Goal: Information Seeking & Learning: Check status

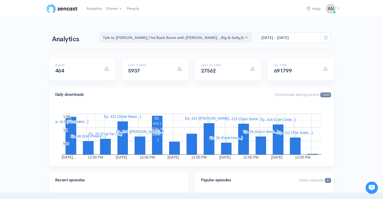
scroll to position [80, 0]
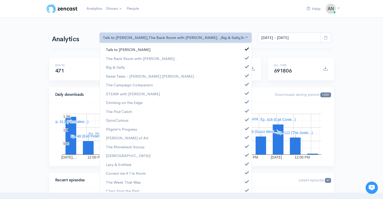
scroll to position [80, 0]
click at [246, 48] on span at bounding box center [247, 48] width 2 height 4
select select "10316"
click at [246, 65] on span at bounding box center [247, 66] width 2 height 4
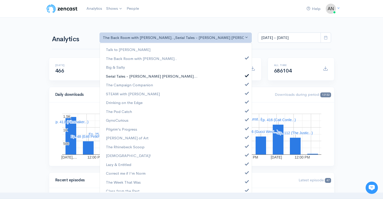
click at [244, 76] on link "Serial Tales - [PERSON_NAME] [PERSON_NAME]..." at bounding box center [176, 76] width 152 height 9
click at [244, 85] on link "The Campaign Companion" at bounding box center [176, 84] width 152 height 9
click at [246, 92] on span at bounding box center [247, 92] width 2 height 4
click at [246, 102] on span at bounding box center [247, 101] width 2 height 4
click at [246, 110] on span at bounding box center [247, 110] width 2 height 4
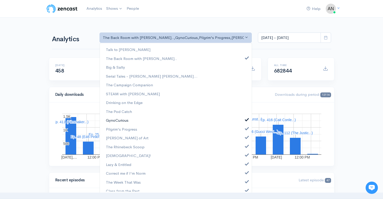
click at [246, 120] on span at bounding box center [247, 119] width 2 height 4
click at [244, 130] on link "Pilgrim's Progress" at bounding box center [176, 128] width 152 height 9
click at [246, 136] on span at bounding box center [247, 136] width 2 height 4
click at [246, 145] on span at bounding box center [247, 145] width 2 height 4
click at [246, 156] on span at bounding box center [247, 154] width 2 height 4
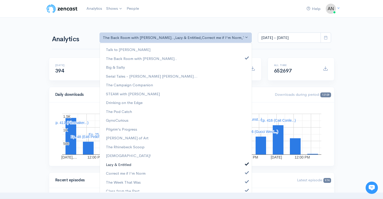
click at [246, 165] on span at bounding box center [247, 163] width 2 height 4
click at [242, 174] on link "Correct me if I'm Norm" at bounding box center [176, 172] width 152 height 9
click at [246, 181] on span at bounding box center [247, 181] width 2 height 4
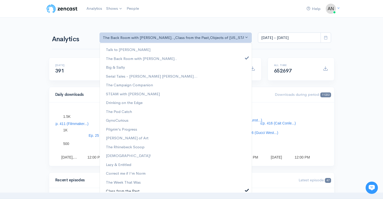
click at [246, 188] on span at bounding box center [247, 189] width 2 height 4
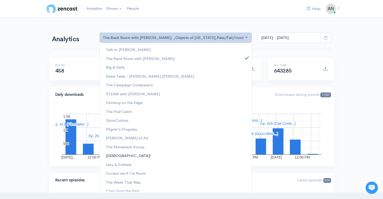
scroll to position [75, 0]
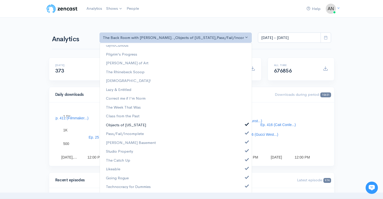
click at [246, 123] on span at bounding box center [247, 124] width 2 height 4
click at [244, 135] on link "Pass/Fail/Incomplete" at bounding box center [176, 133] width 152 height 9
click at [246, 141] on span at bounding box center [247, 141] width 2 height 4
click at [246, 151] on span at bounding box center [247, 150] width 2 height 4
click at [246, 159] on span at bounding box center [247, 159] width 2 height 4
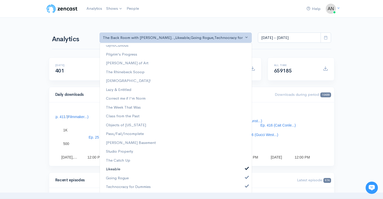
click at [246, 168] on span at bounding box center [247, 168] width 2 height 4
click at [243, 179] on link "Going Rogue" at bounding box center [176, 177] width 152 height 9
click at [246, 187] on span at bounding box center [247, 185] width 2 height 4
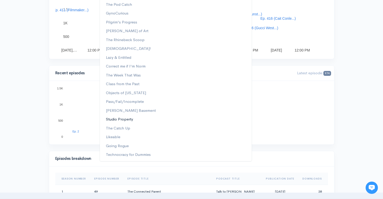
scroll to position [0, 0]
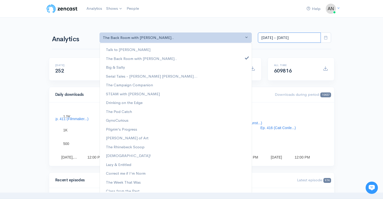
click at [276, 38] on input "[DATE] - [DATE]" at bounding box center [289, 37] width 63 height 10
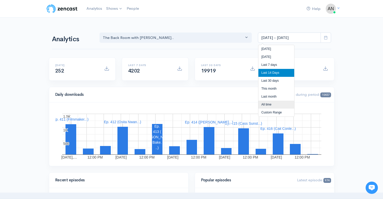
click at [262, 102] on li "All time" at bounding box center [276, 104] width 36 height 8
type input "[DATE] - [DATE]"
